Goal: Task Accomplishment & Management: Manage account settings

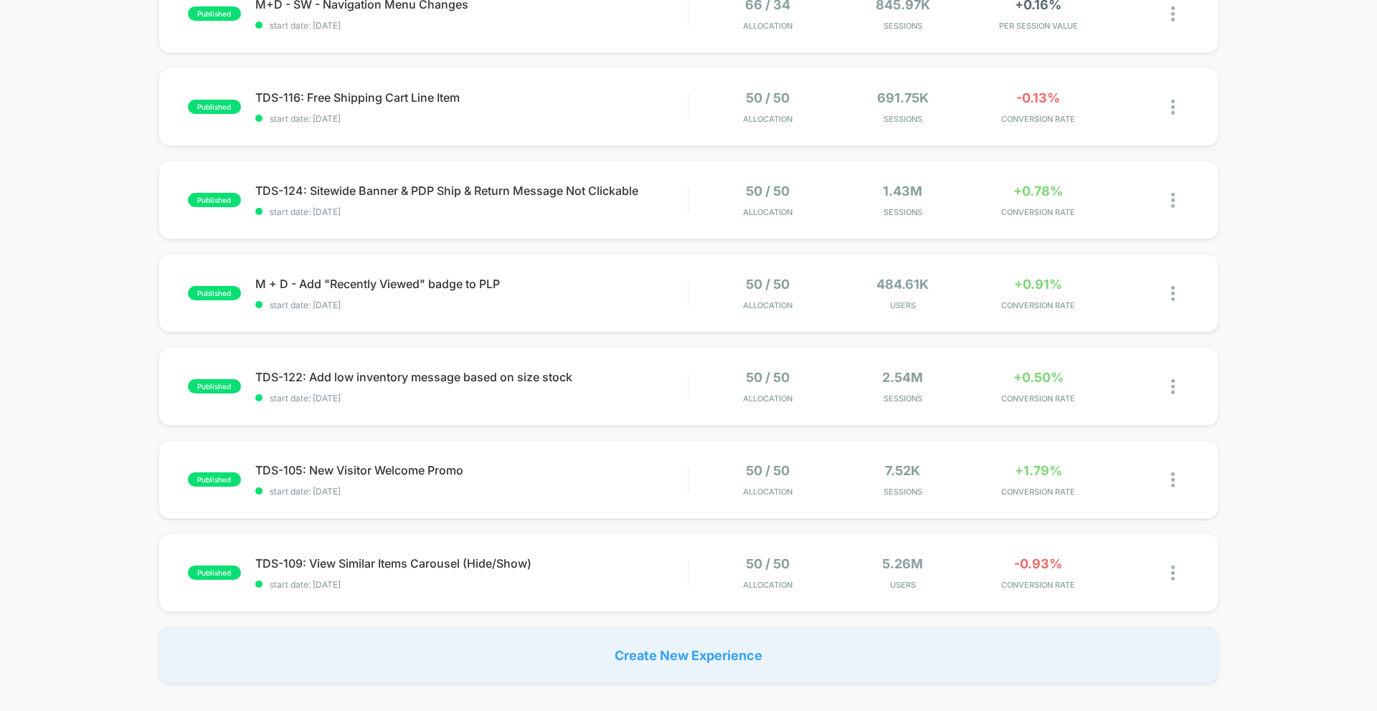
scroll to position [98, 0]
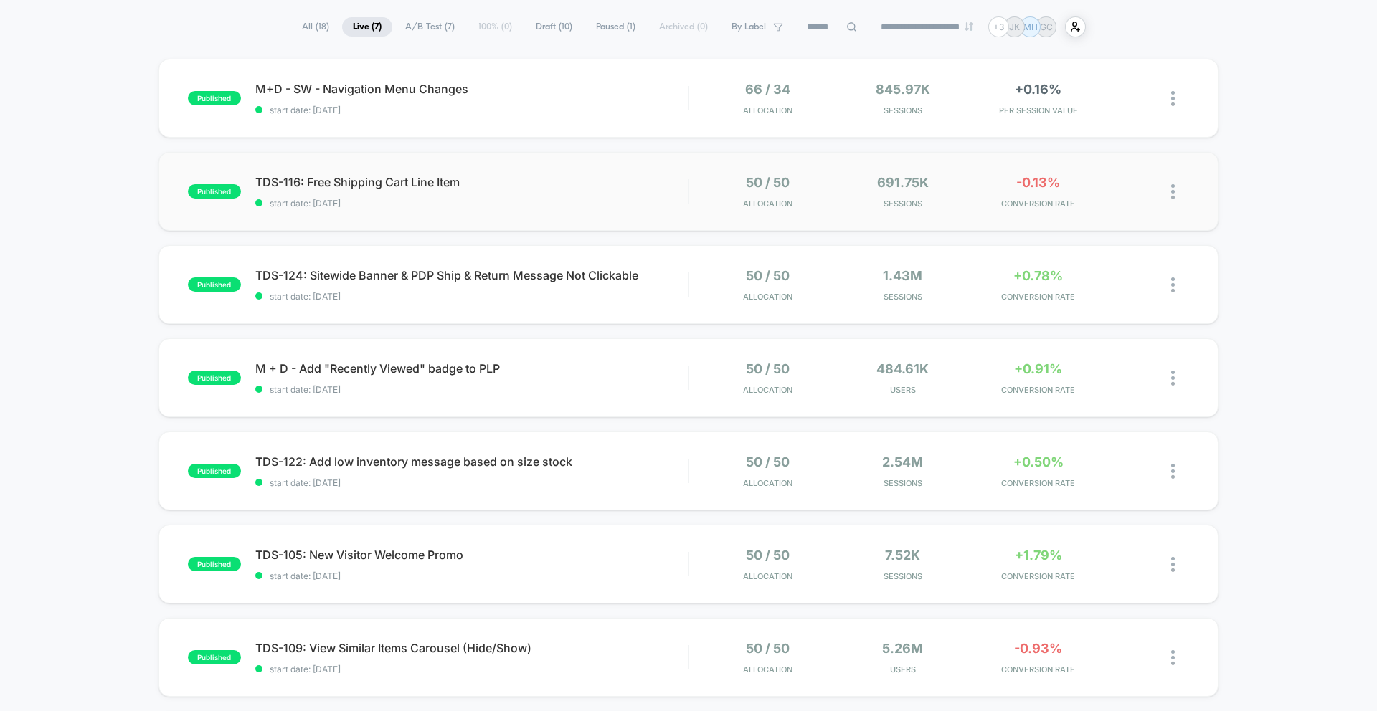
click at [651, 194] on div "TDS-116: Free Shipping Cart Line Item start date: 8/14/2025" at bounding box center [471, 192] width 432 height 34
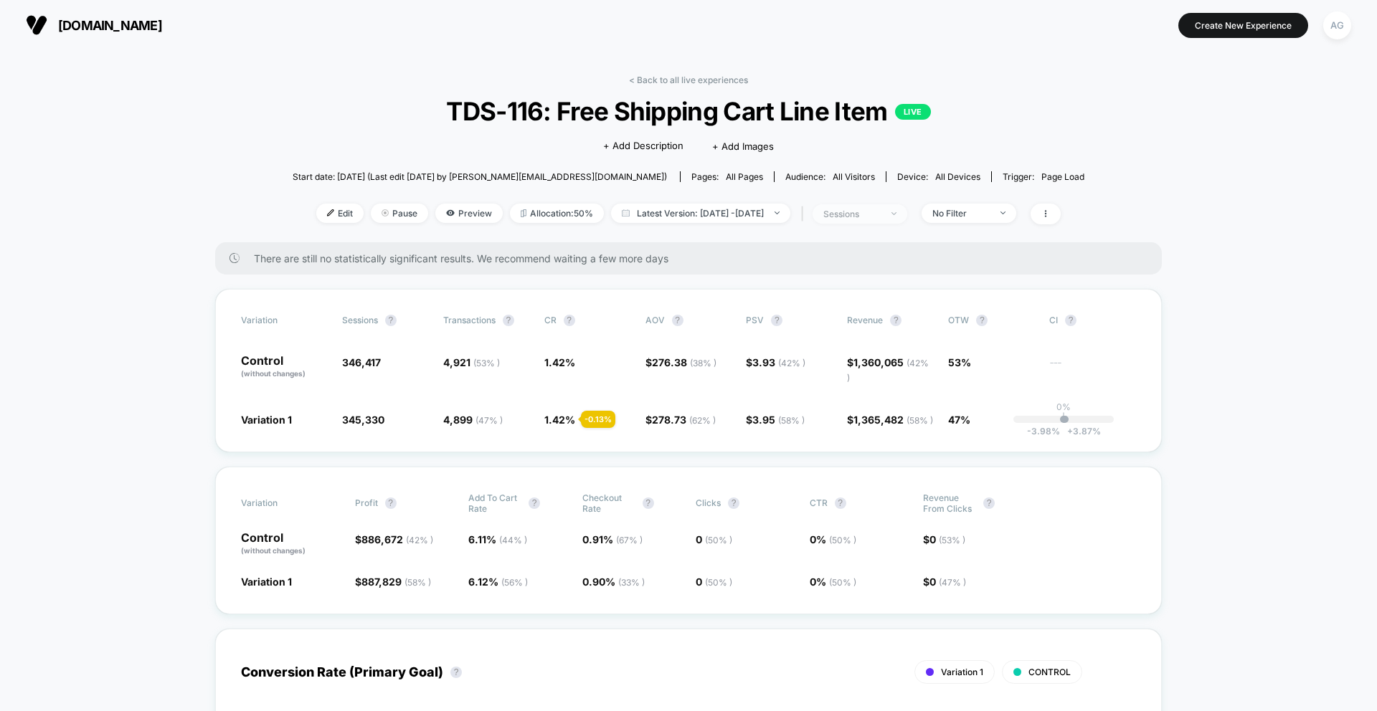
click at [881, 215] on div "sessions" at bounding box center [851, 214] width 57 height 11
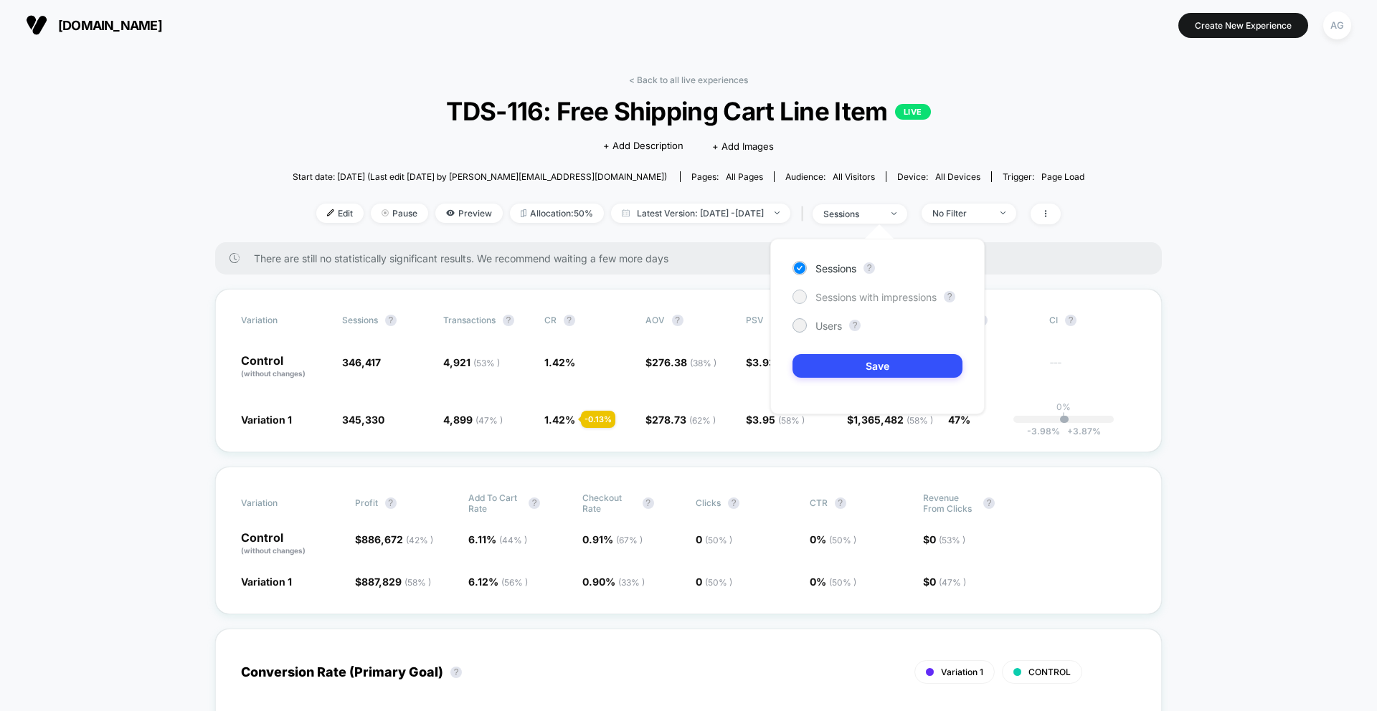
click at [836, 293] on span "Sessions with impressions" at bounding box center [875, 297] width 121 height 12
click at [821, 322] on span "Users" at bounding box center [828, 326] width 27 height 12
click at [825, 372] on button "Save" at bounding box center [877, 366] width 170 height 24
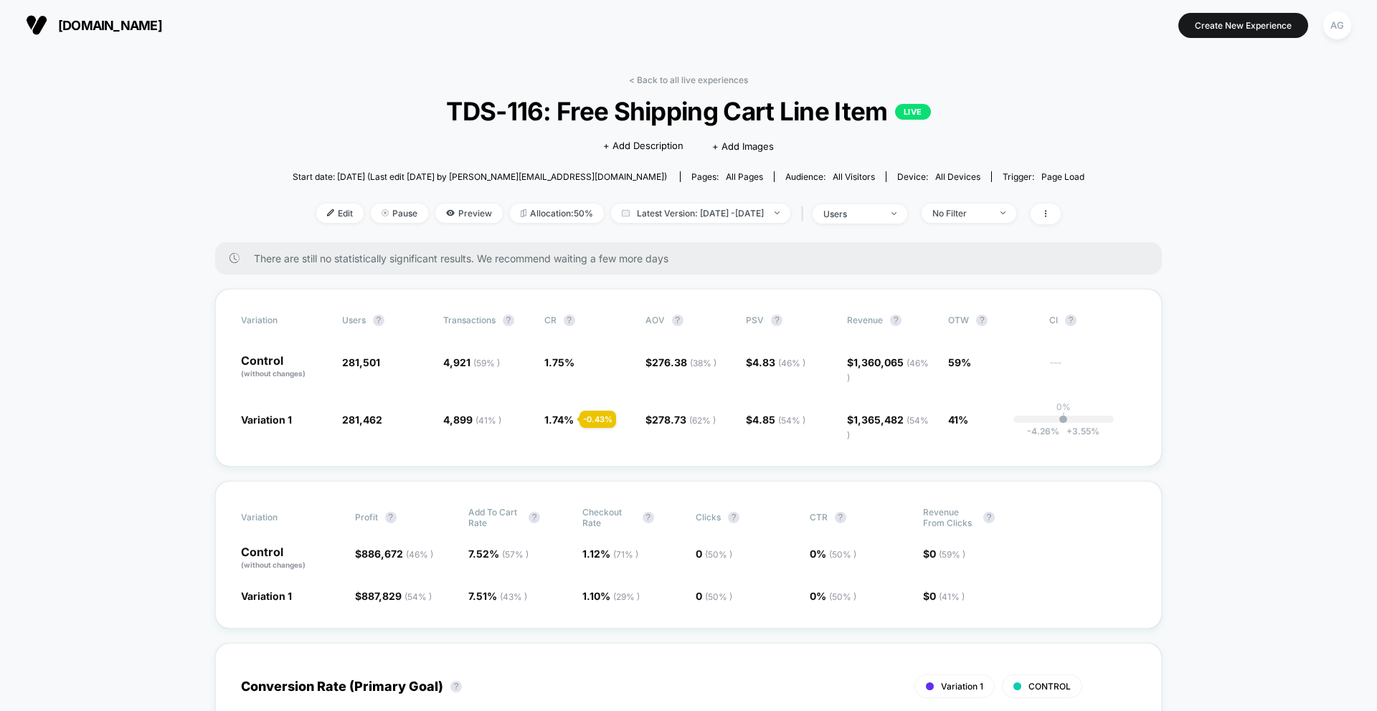
drag, startPoint x: 1030, startPoint y: 217, endPoint x: 992, endPoint y: 229, distance: 40.1
click at [1016, 217] on span "No Filter" at bounding box center [969, 213] width 95 height 19
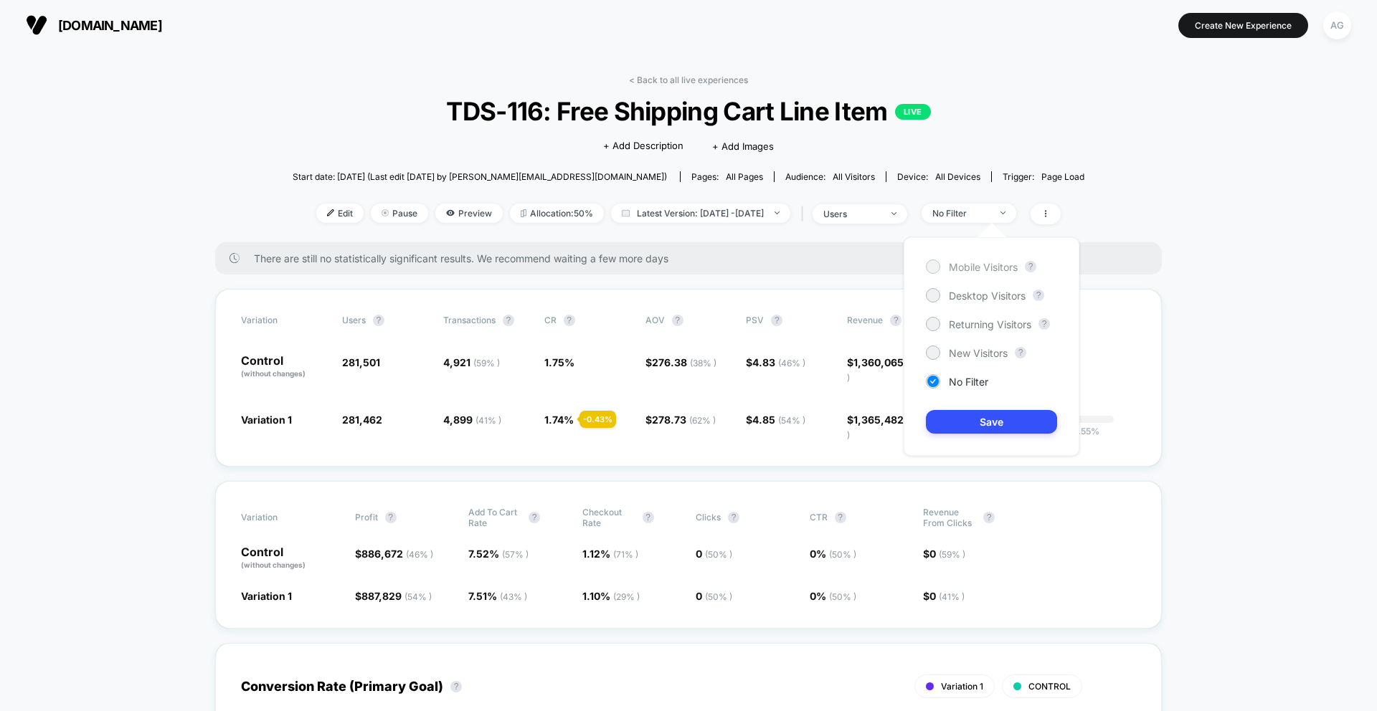
click at [980, 267] on span "Mobile Visitors" at bounding box center [983, 267] width 69 height 12
click at [972, 413] on button "Save" at bounding box center [991, 422] width 131 height 24
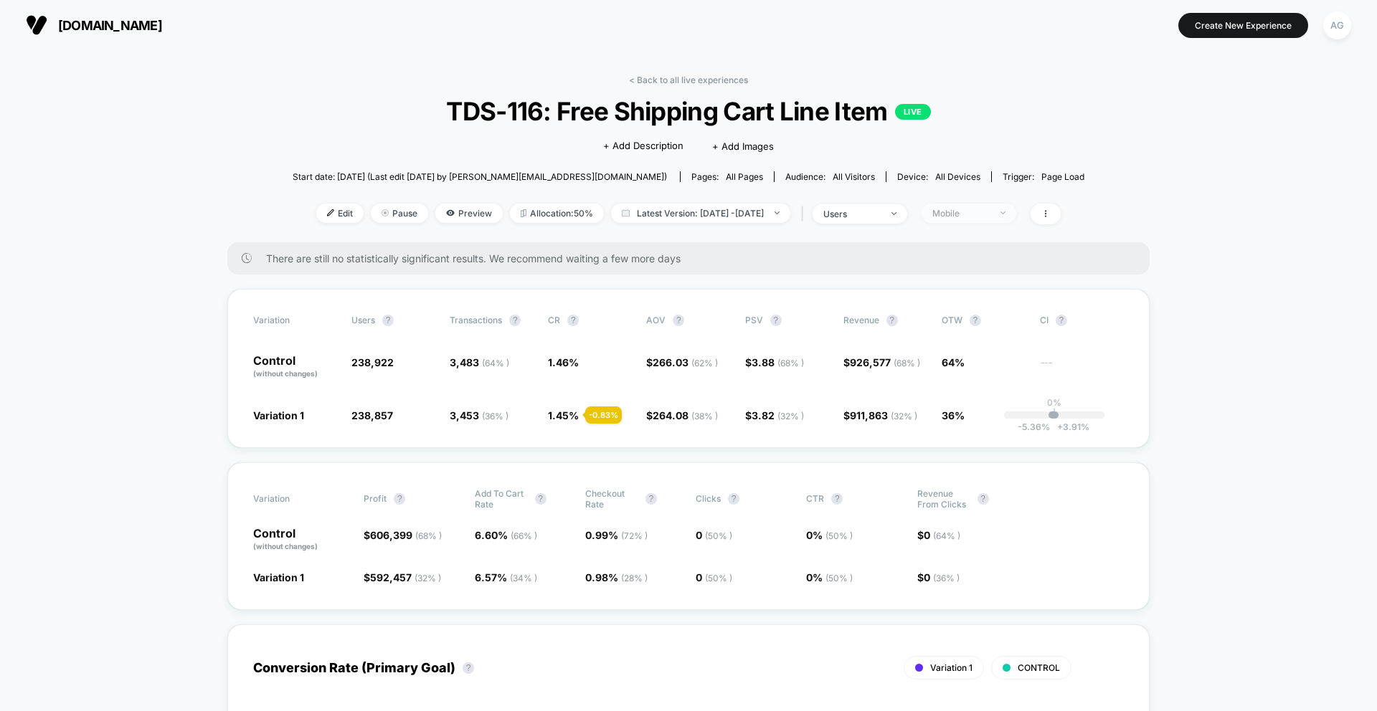
click at [993, 204] on span "Mobile" at bounding box center [969, 213] width 95 height 19
click at [976, 303] on div "Mobile Visitors ? Desktop Visitors ? Returning Visitors ? New Visitors ? No Fil…" at bounding box center [992, 346] width 176 height 219
click at [977, 293] on span "Desktop Visitors" at bounding box center [987, 296] width 77 height 12
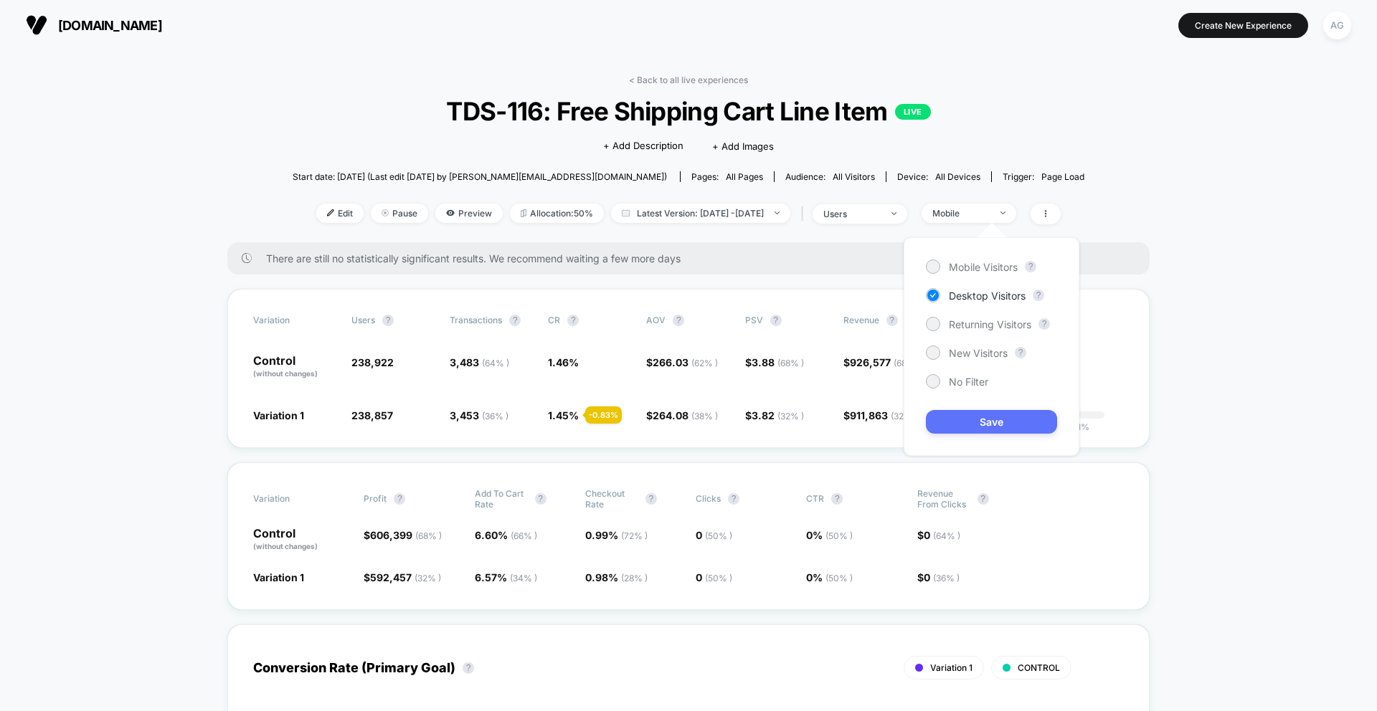
click at [998, 431] on button "Save" at bounding box center [991, 422] width 131 height 24
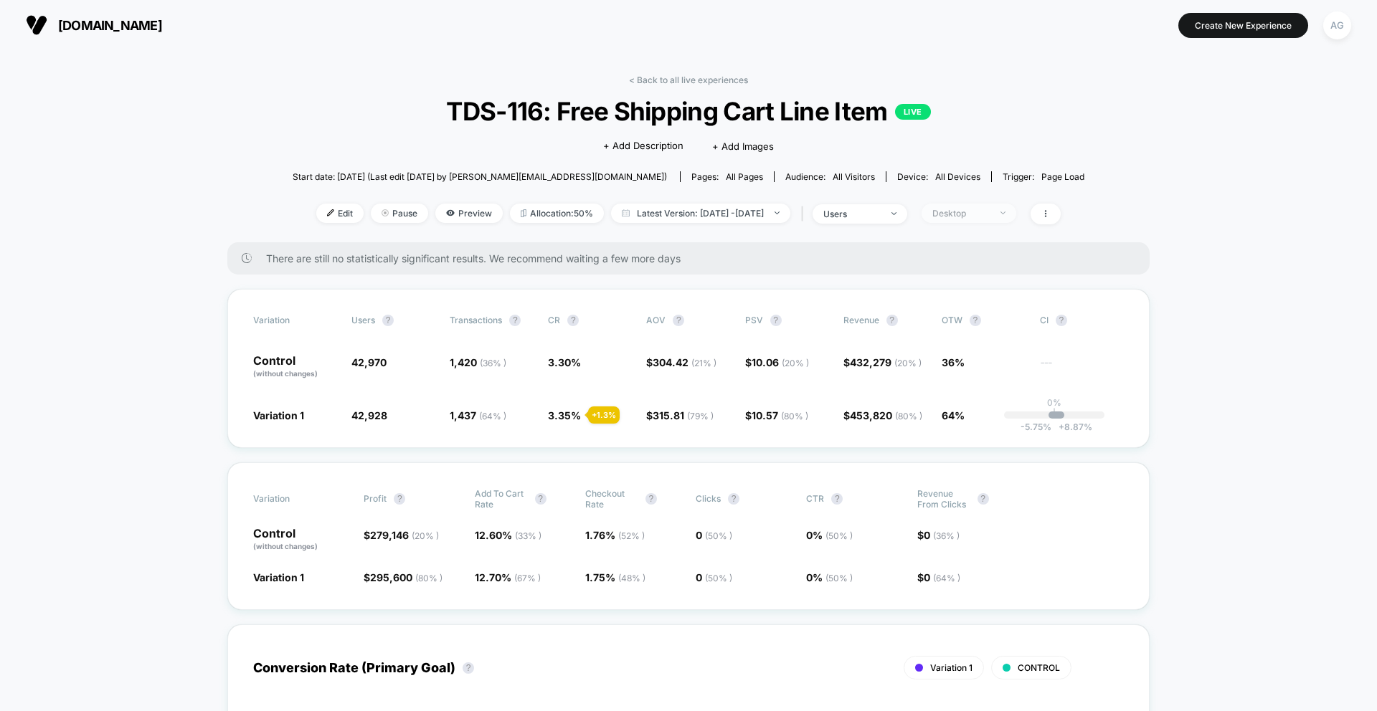
click at [997, 206] on span "Desktop" at bounding box center [969, 213] width 95 height 19
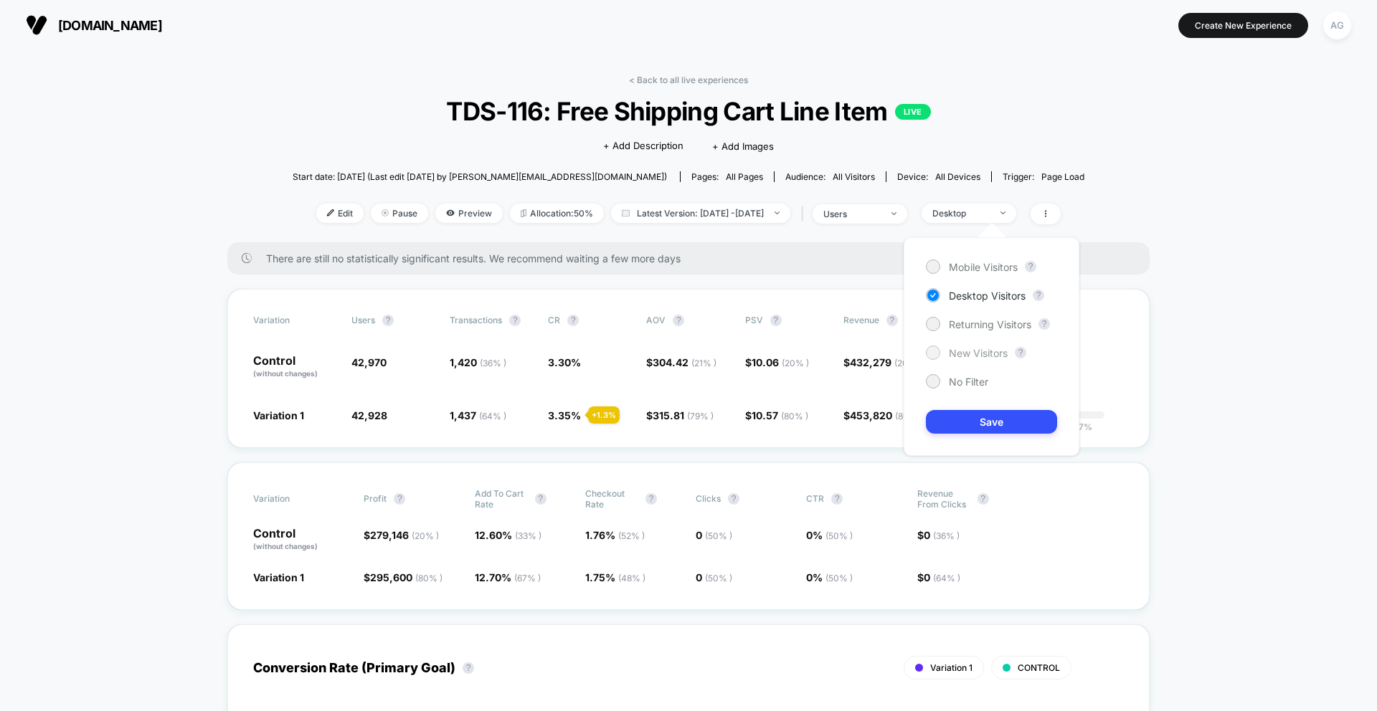
click at [970, 354] on span "New Visitors" at bounding box center [978, 353] width 59 height 12
click at [975, 427] on button "Save" at bounding box center [991, 422] width 131 height 24
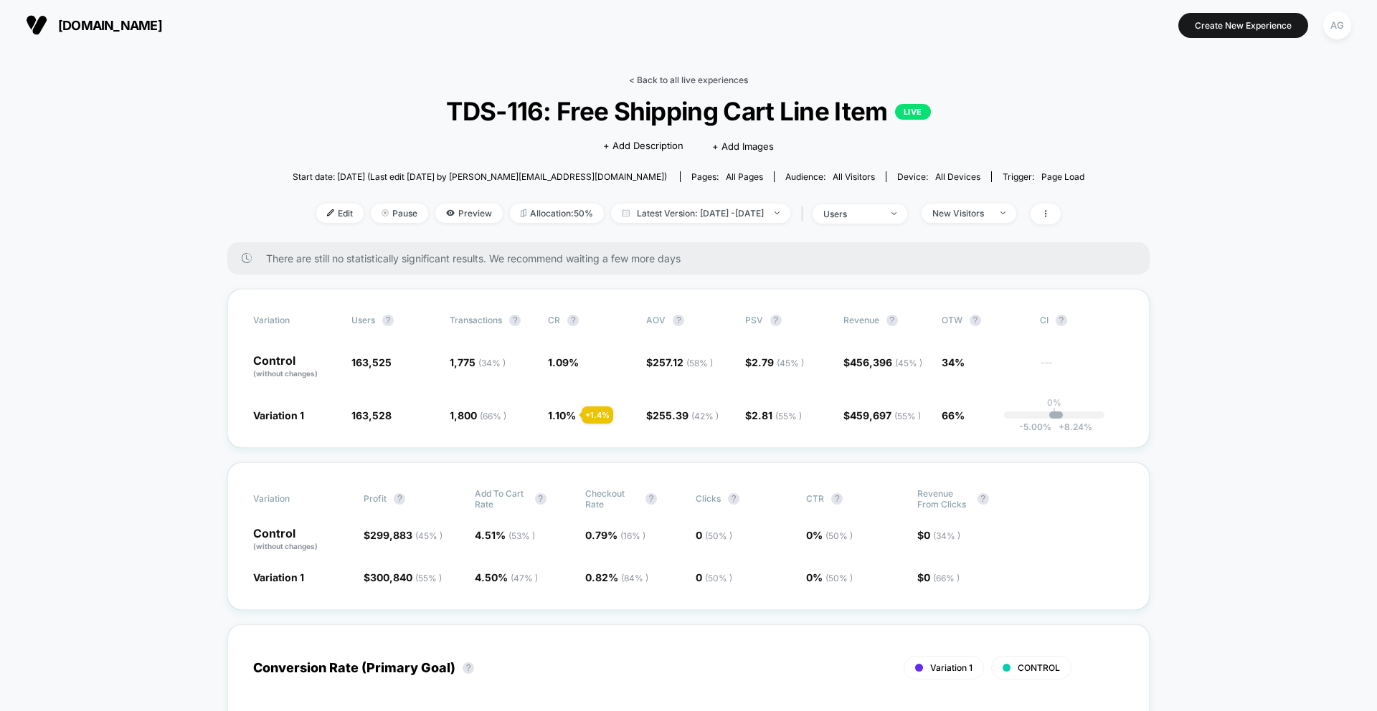
click at [695, 80] on link "< Back to all live experiences" at bounding box center [688, 80] width 119 height 11
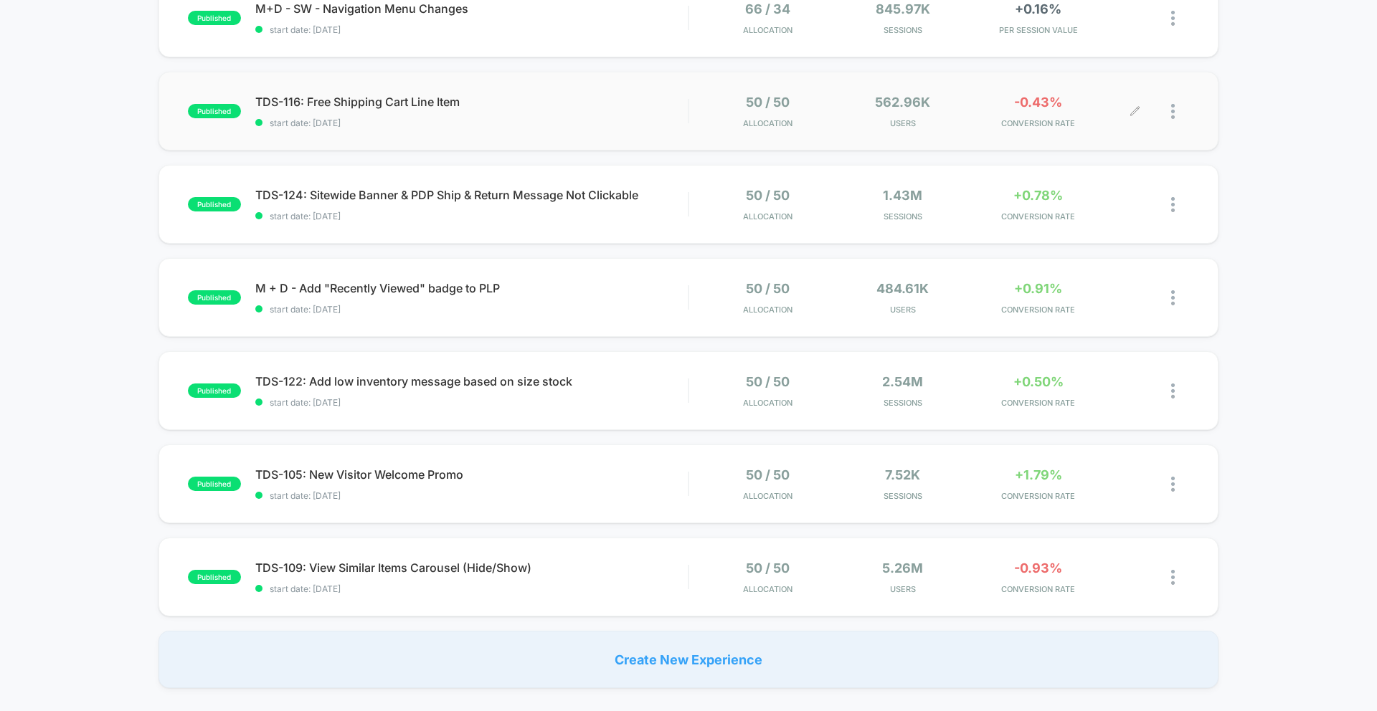
scroll to position [189, 0]
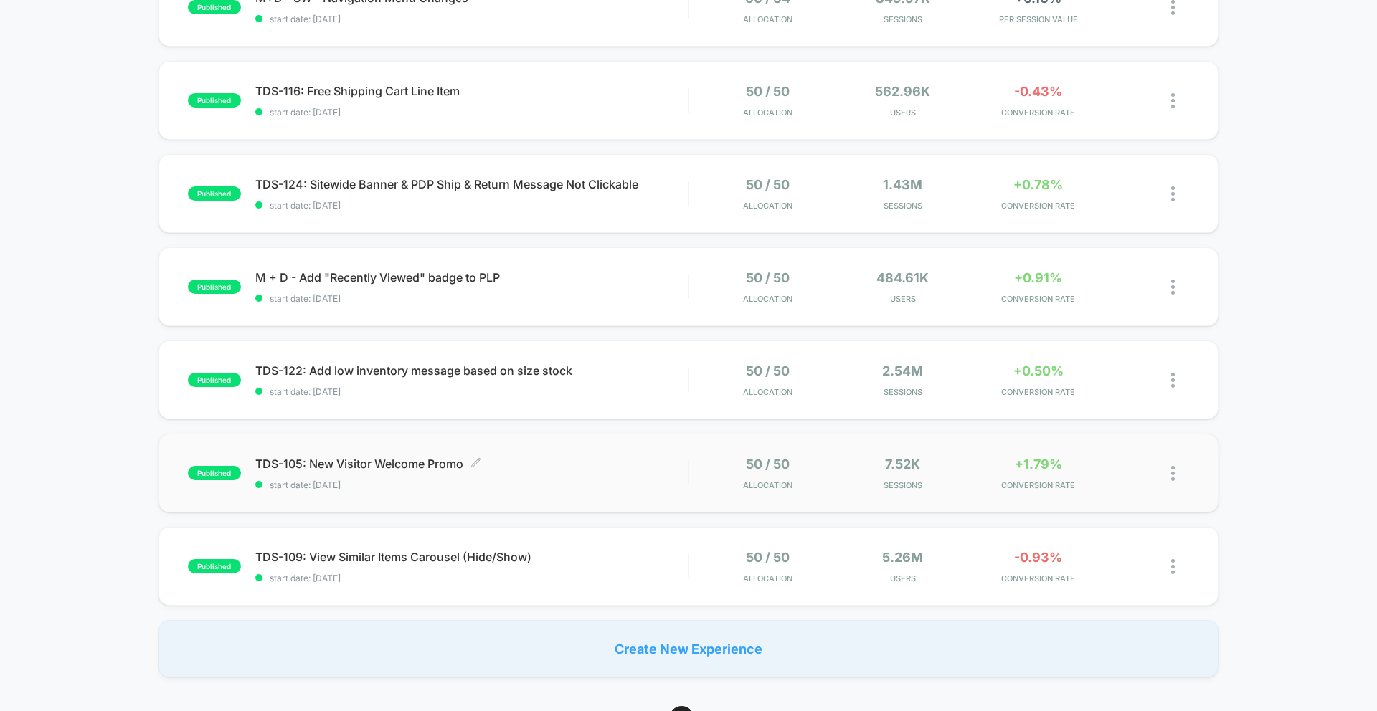
click at [590, 473] on div "TDS-105: New Visitor Welcome Promo Click to edit experience details Click to ed…" at bounding box center [471, 474] width 432 height 34
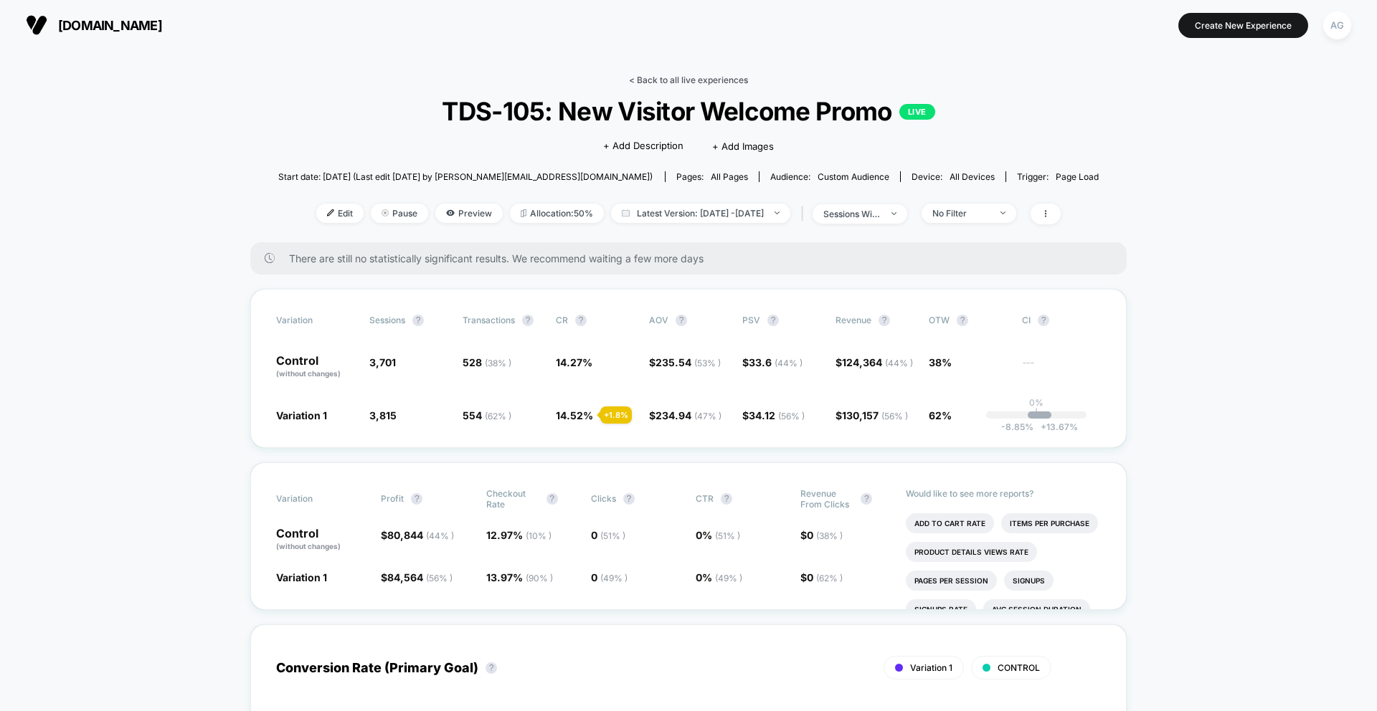
click at [676, 83] on link "< Back to all live experiences" at bounding box center [688, 80] width 119 height 11
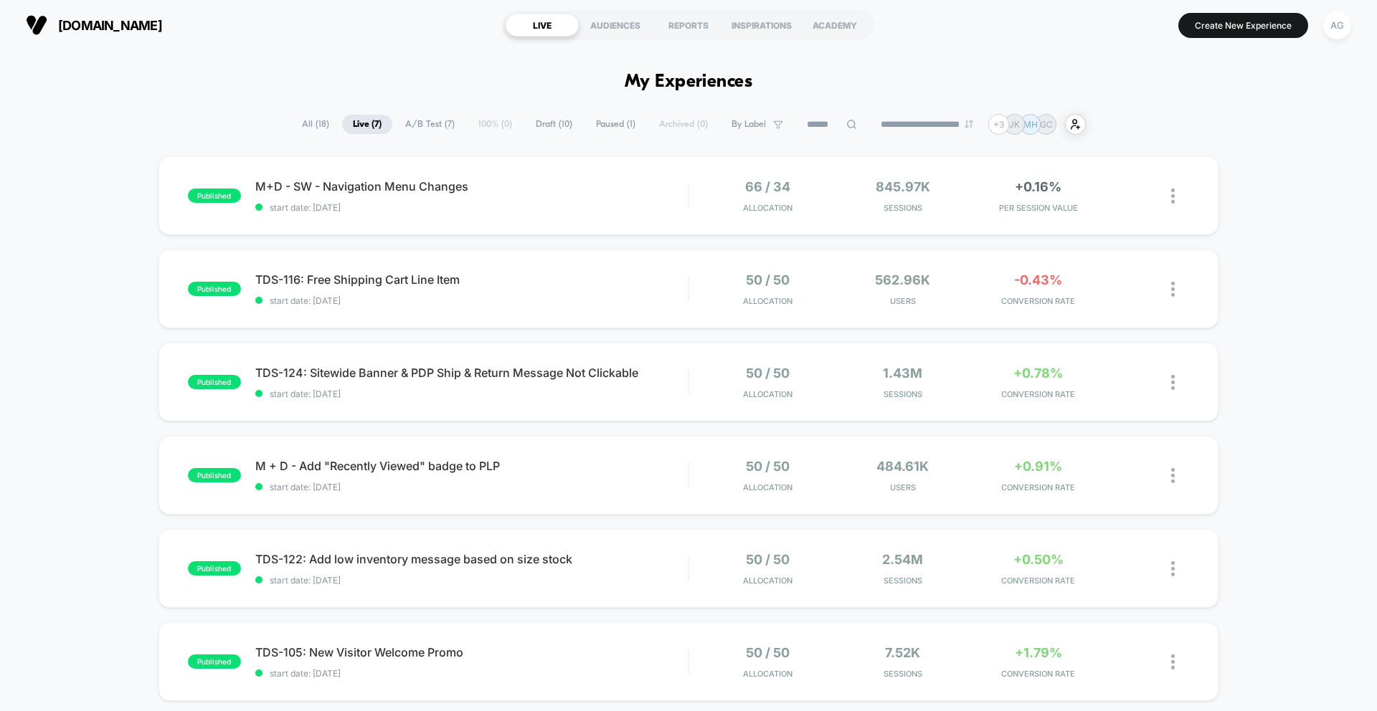
click at [409, 125] on span "A/B Test ( 7 )" at bounding box center [429, 124] width 71 height 19
click at [308, 124] on span "All ( 18 )" at bounding box center [315, 124] width 49 height 19
click at [380, 129] on span "Live ( 7 )" at bounding box center [367, 124] width 50 height 19
click at [493, 216] on div "published M+D - SW - Navigation Menu Changes start date: 8/12/2025 66 / 34 Allo…" at bounding box center [688, 195] width 1060 height 79
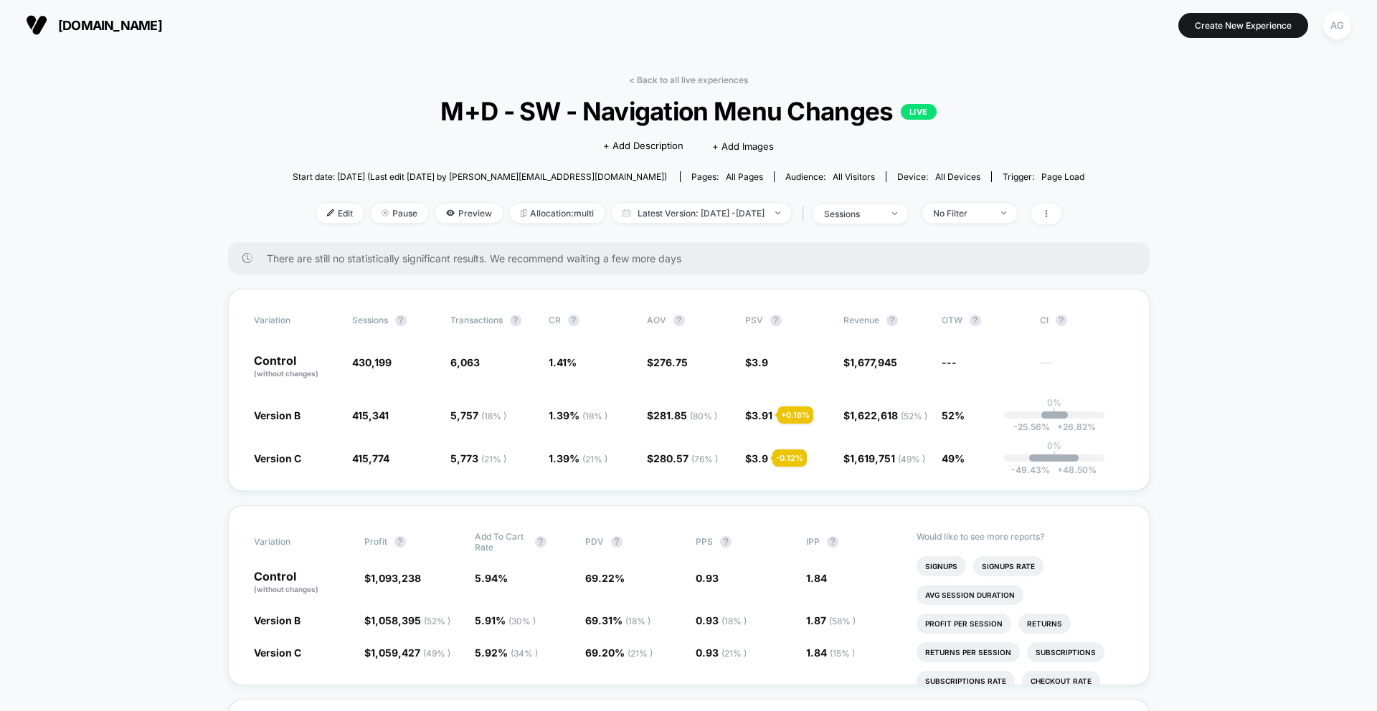
click at [1007, 201] on div "< Back to all live experiences M+D - SW - Navigation Menu Changes LIVE Click to…" at bounding box center [689, 159] width 792 height 168
click at [1007, 206] on span "No Filter" at bounding box center [969, 213] width 95 height 19
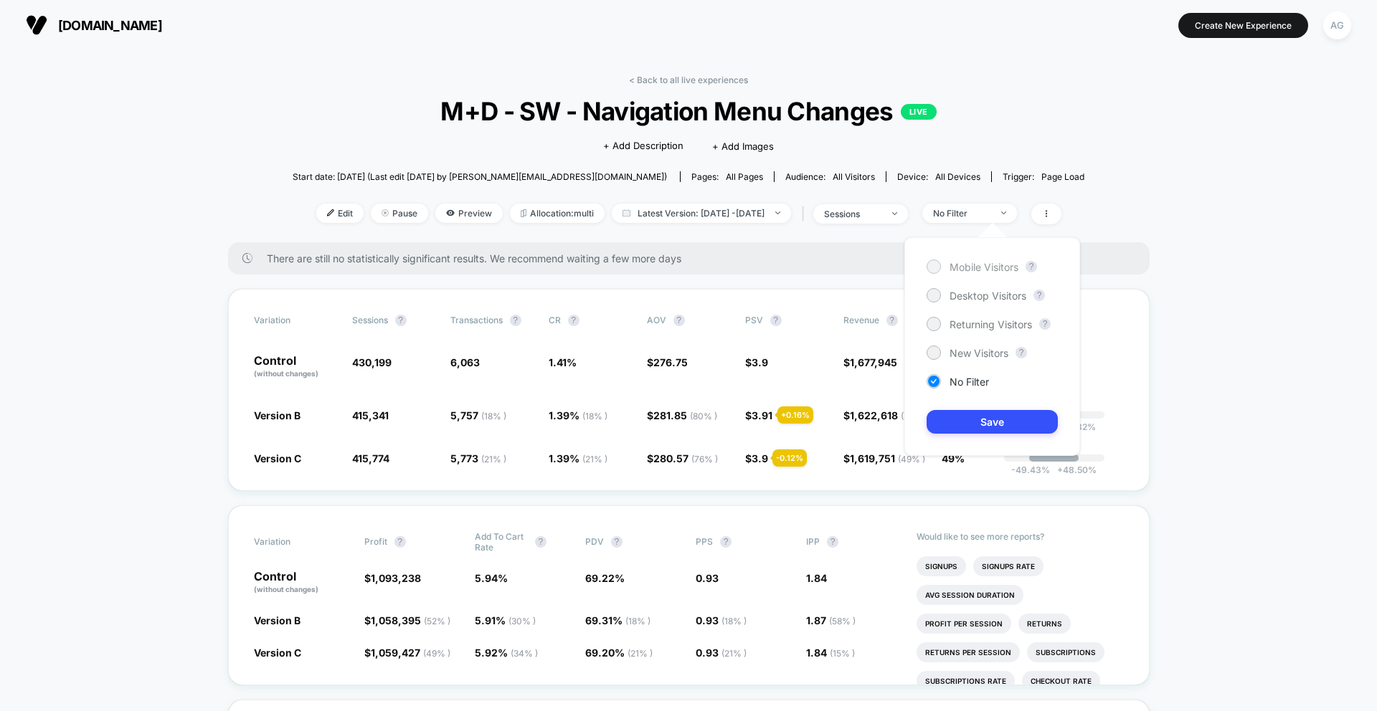
click at [980, 273] on span "Mobile Visitors" at bounding box center [983, 267] width 69 height 12
click at [987, 413] on button "Save" at bounding box center [992, 422] width 131 height 24
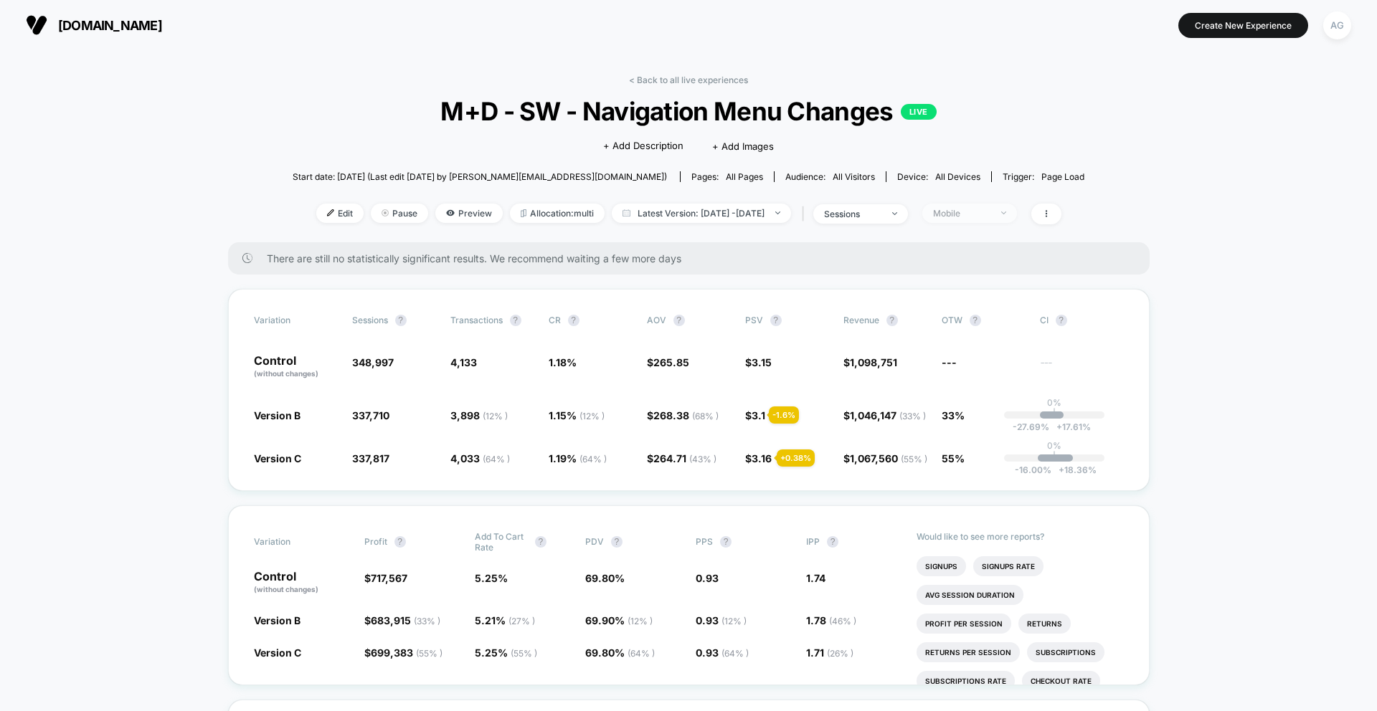
click at [990, 217] on div "Mobile" at bounding box center [961, 213] width 57 height 11
click at [993, 298] on span "Desktop Visitors" at bounding box center [987, 296] width 77 height 12
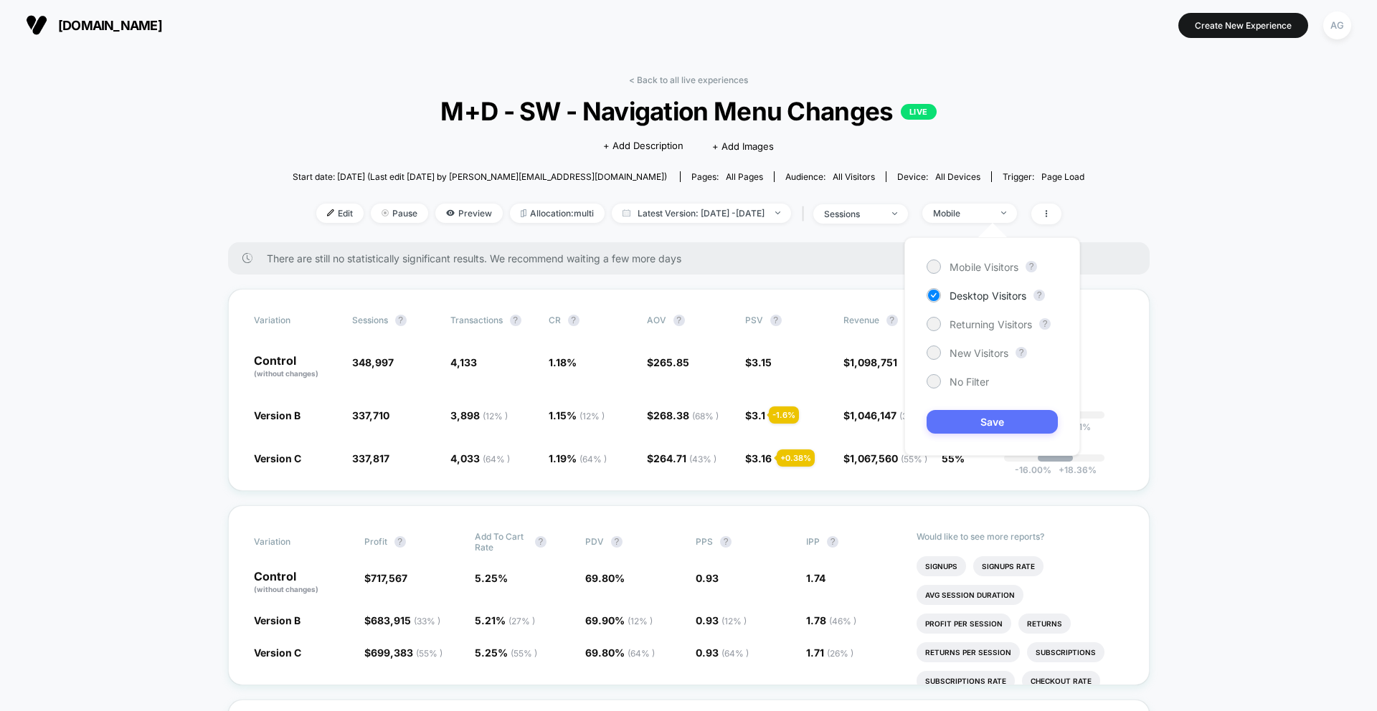
click at [995, 425] on button "Save" at bounding box center [992, 422] width 131 height 24
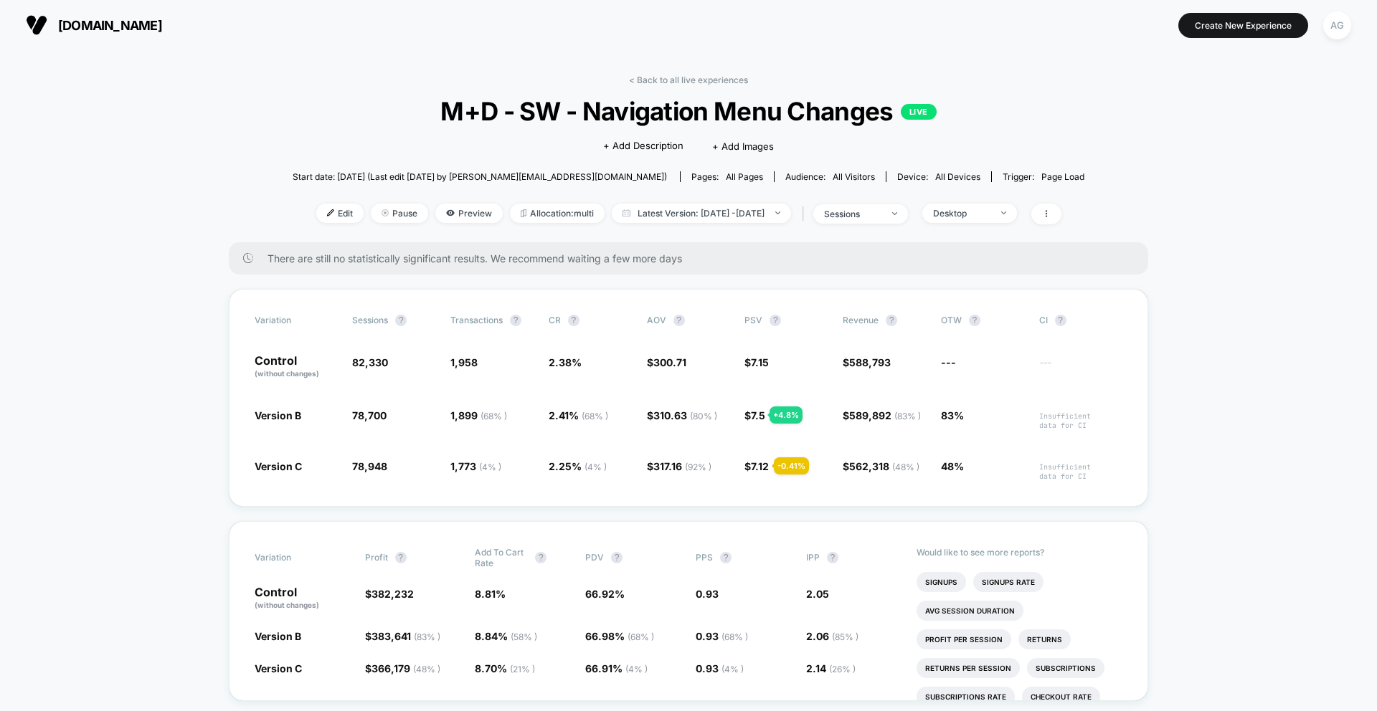
click at [989, 198] on div "< Back to all live experiences M+D - SW - Navigation Menu Changes LIVE Click to…" at bounding box center [689, 159] width 792 height 168
click at [990, 214] on div "Desktop" at bounding box center [961, 213] width 57 height 11
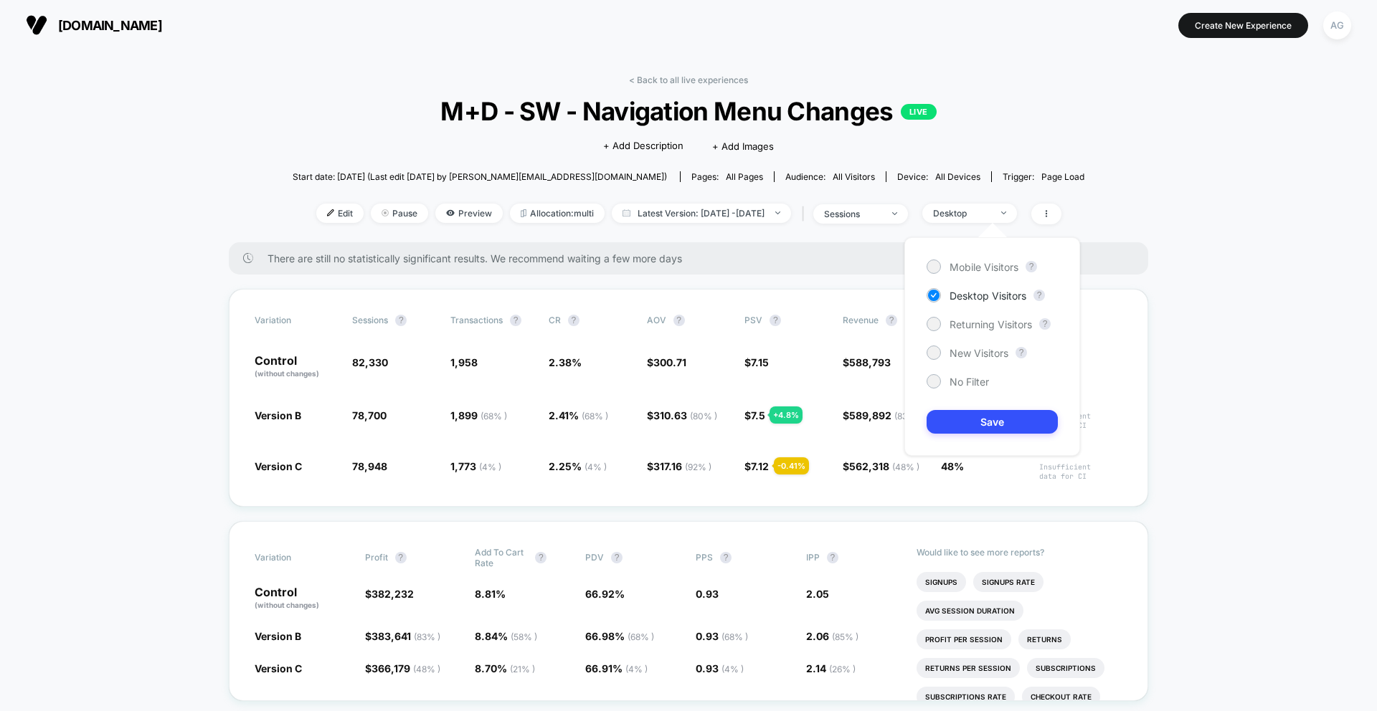
click at [971, 362] on div "Mobile Visitors ? Desktop Visitors ? Returning Visitors ? New Visitors ? No Fil…" at bounding box center [992, 346] width 176 height 219
click at [971, 356] on span "New Visitors" at bounding box center [978, 353] width 59 height 12
click at [985, 423] on button "Save" at bounding box center [992, 422] width 131 height 24
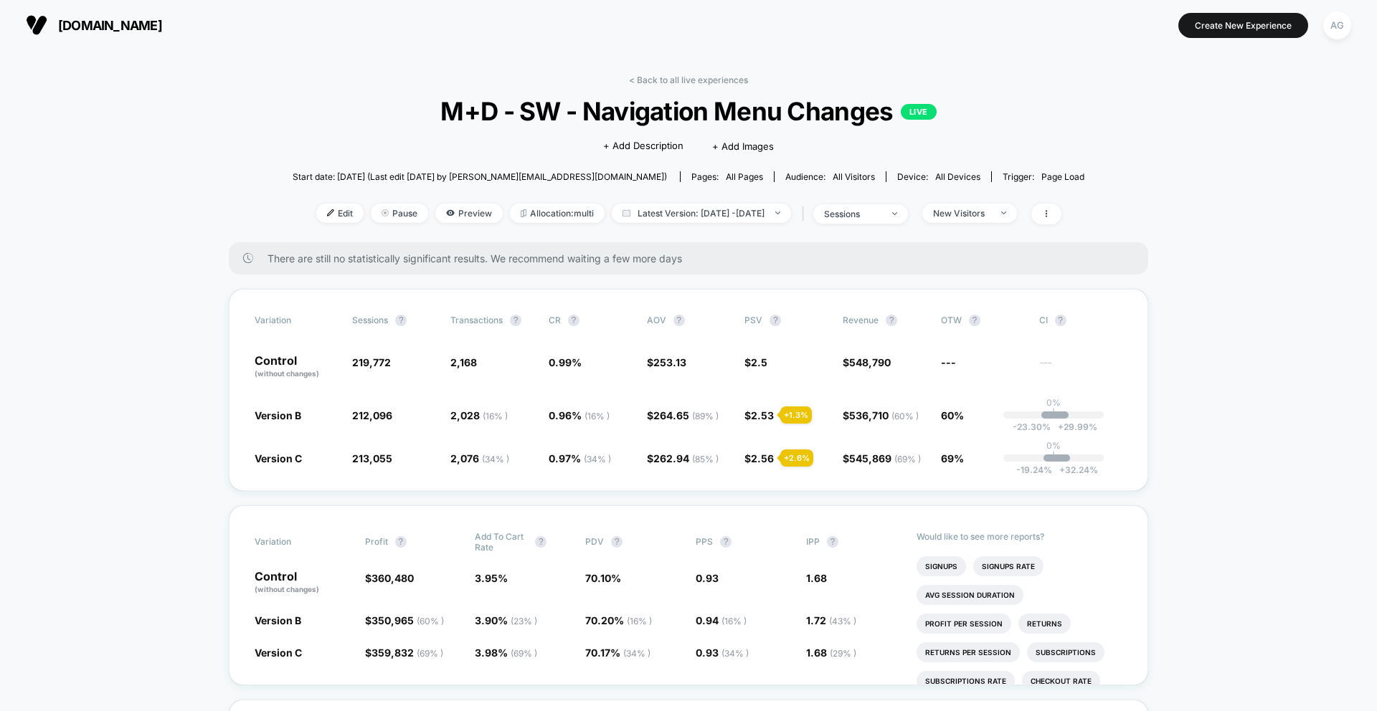
click at [699, 80] on link "< Back to all live experiences" at bounding box center [688, 80] width 119 height 11
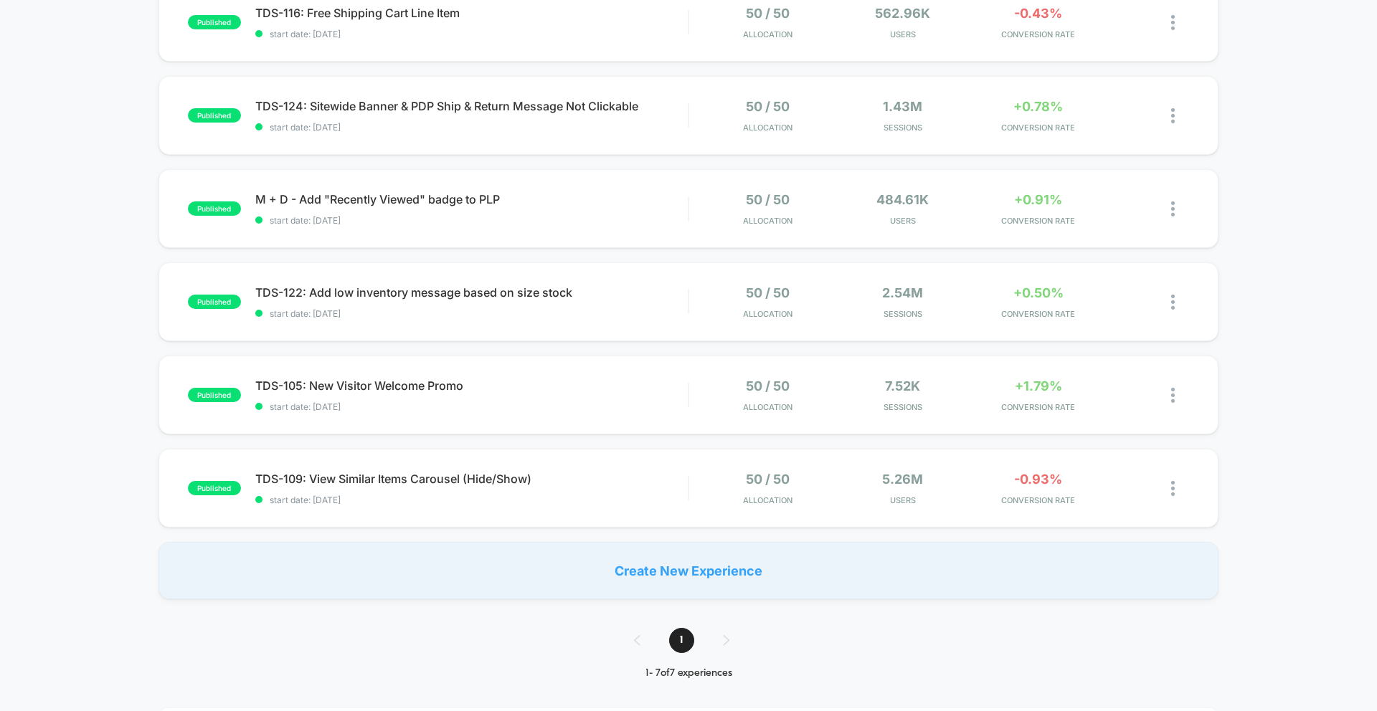
scroll to position [271, 0]
